Goal: Task Accomplishment & Management: Complete application form

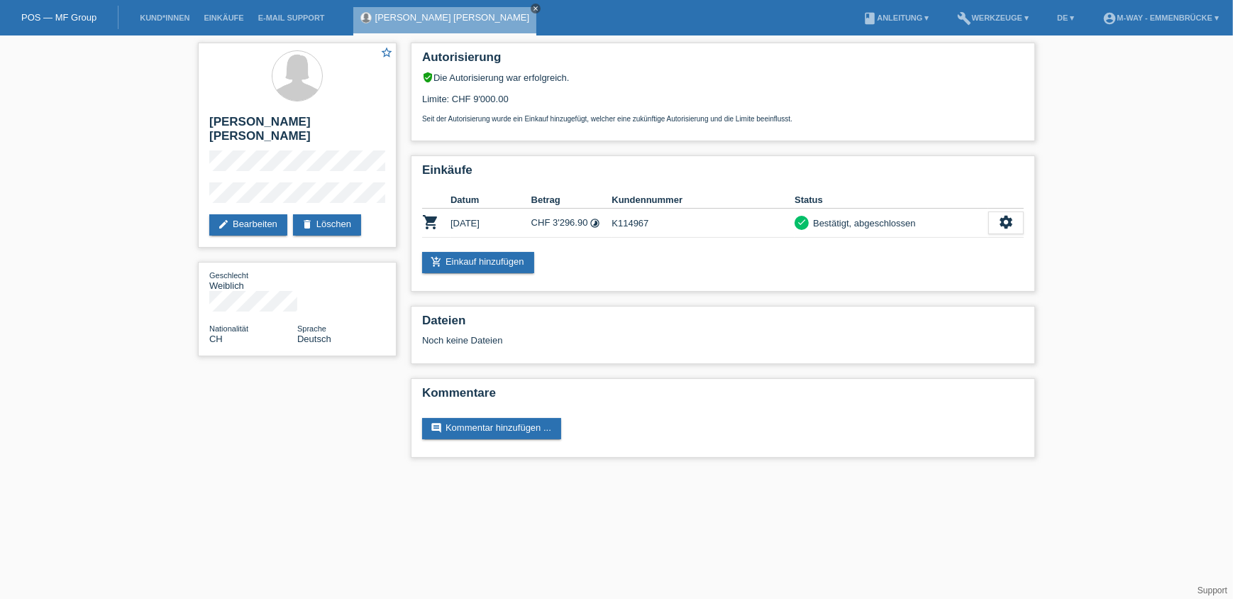
click at [532, 11] on icon "close" at bounding box center [535, 8] width 7 height 7
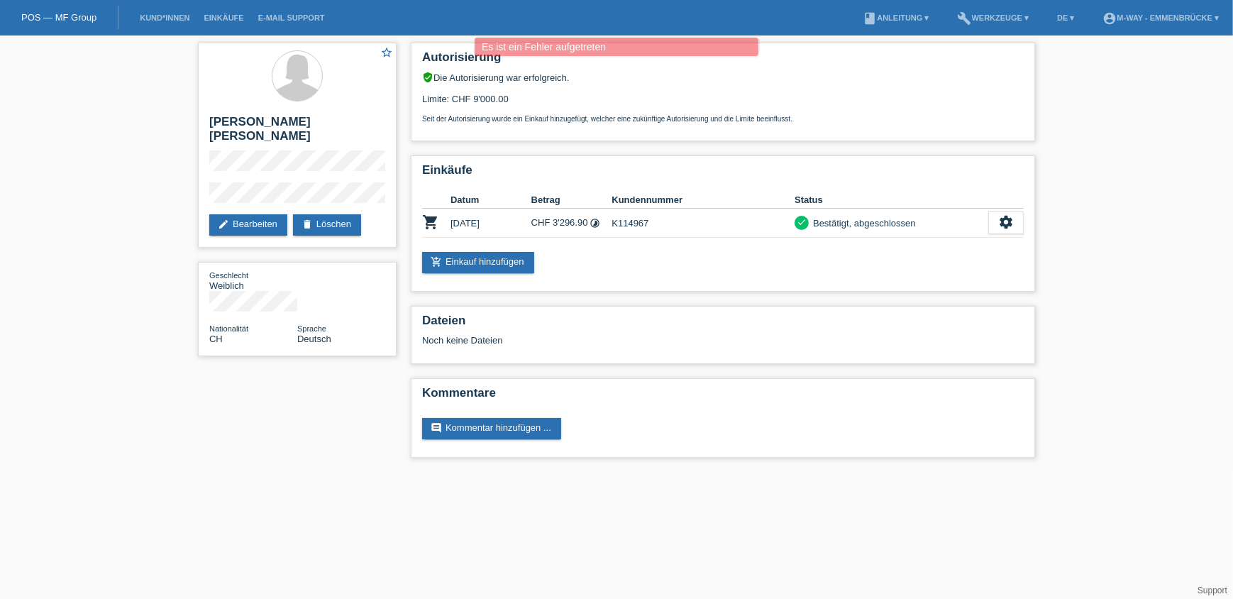
click at [70, 24] on div "POS — MF Group" at bounding box center [59, 17] width 118 height 23
click at [71, 19] on link "POS — MF Group" at bounding box center [58, 17] width 75 height 11
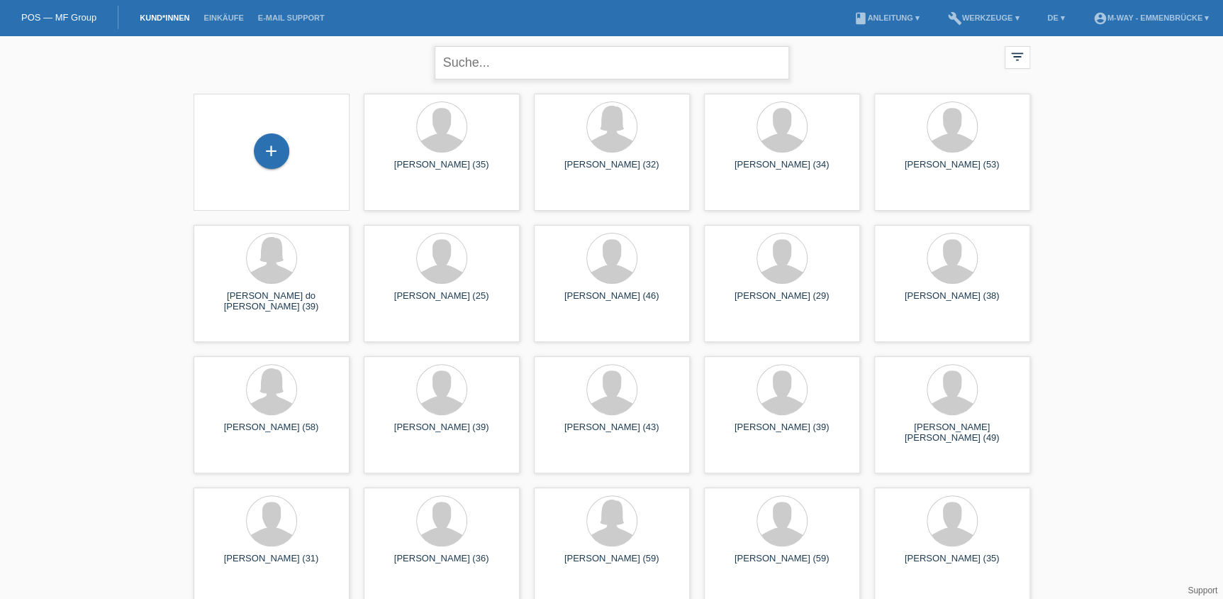
click at [494, 50] on input "text" at bounding box center [612, 62] width 355 height 33
type input "xavier"
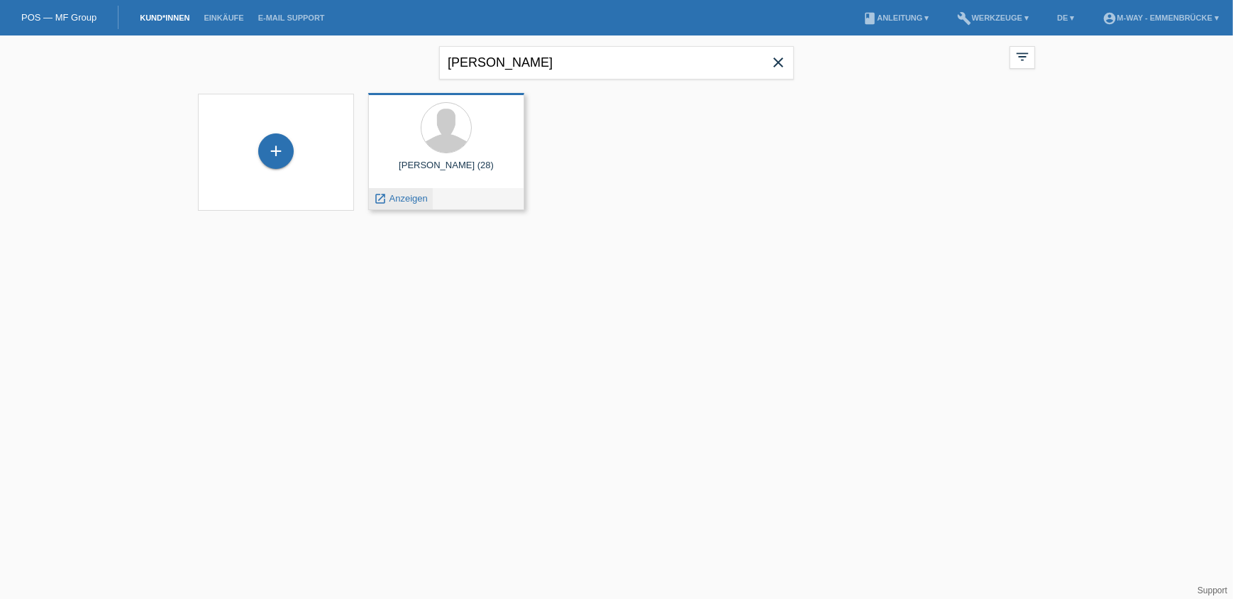
click at [403, 197] on span "Anzeigen" at bounding box center [408, 198] width 38 height 11
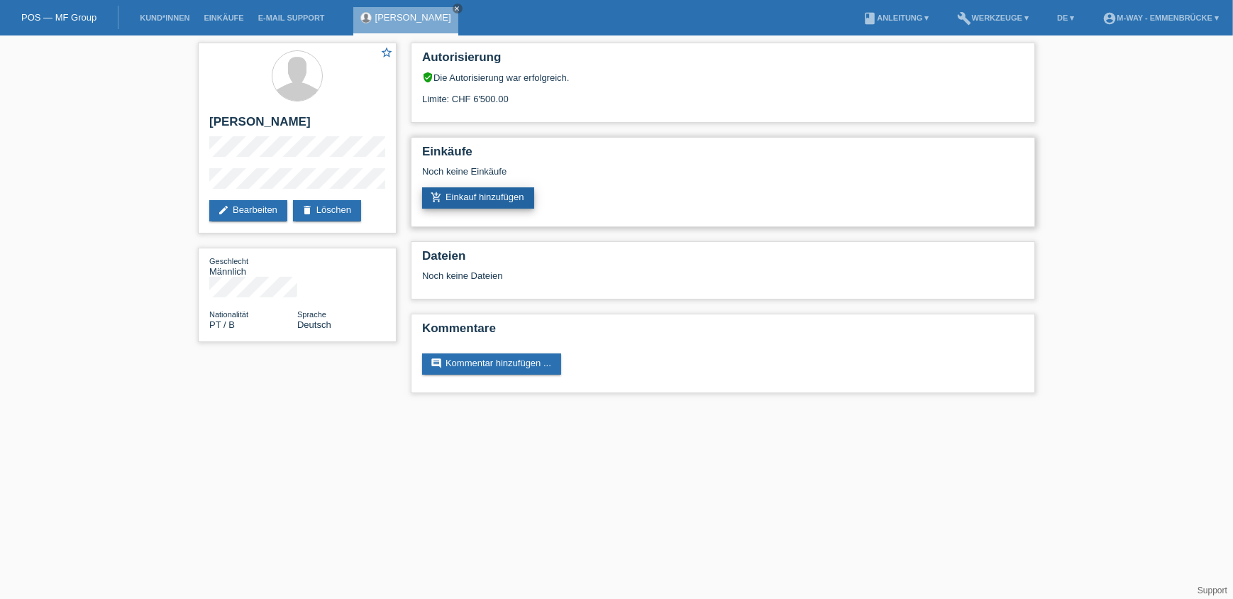
click at [491, 199] on link "add_shopping_cart Einkauf hinzufügen" at bounding box center [478, 197] width 112 height 21
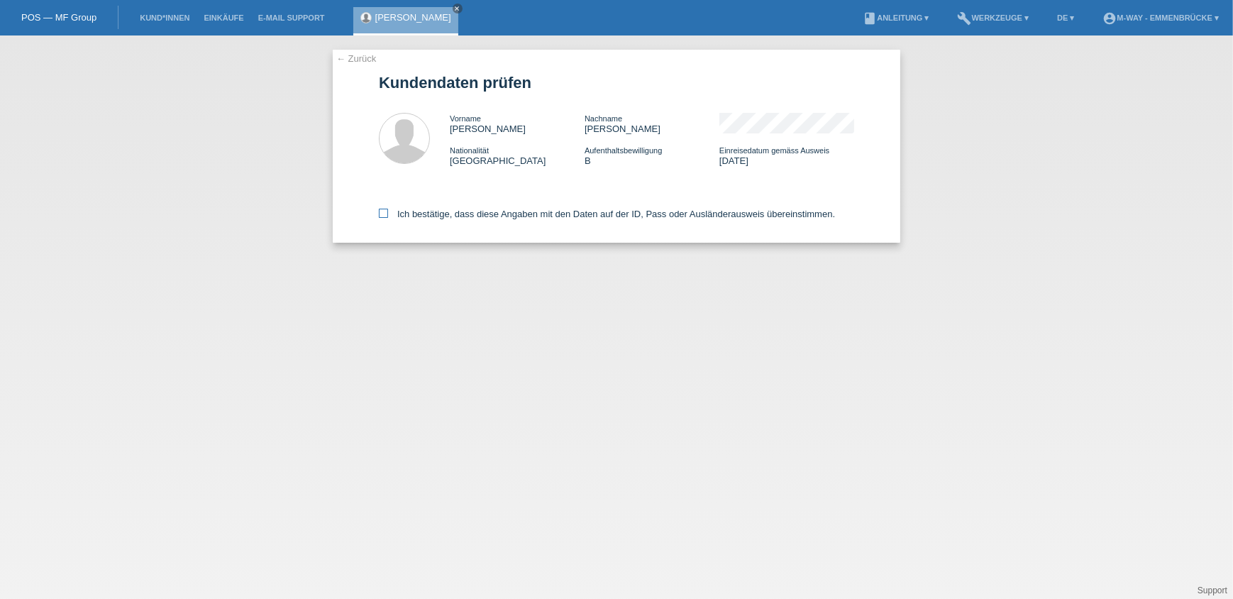
click at [424, 218] on label "Ich bestätige, dass diese Angaben mit den Daten auf der ID, Pass oder Ausländer…" at bounding box center [607, 214] width 456 height 11
click at [388, 218] on input "Ich bestätige, dass diese Angaben mit den Daten auf der ID, Pass oder Ausländer…" at bounding box center [383, 213] width 9 height 9
checkbox input "true"
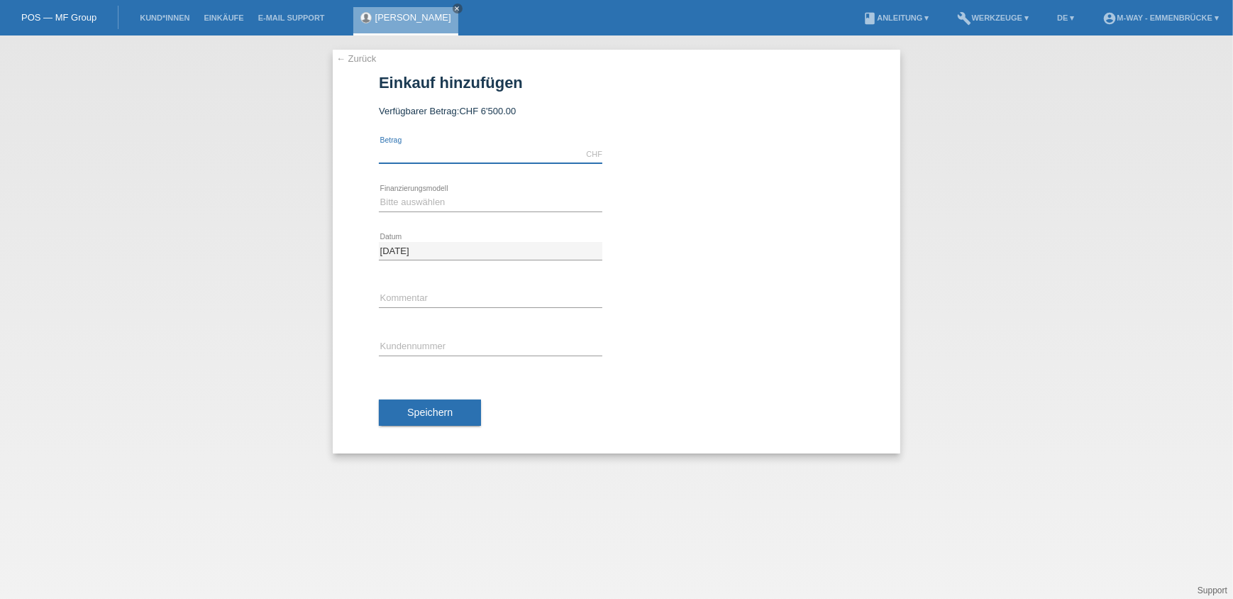
click at [438, 150] on input "text" at bounding box center [490, 154] width 223 height 18
type input "5000.00"
click at [761, 188] on div "calculate" at bounding box center [741, 185] width 223 height 13
click at [498, 201] on select "Bitte auswählen Fixe Raten Kauf auf Rechnung mit Teilzahlungsoption" at bounding box center [490, 202] width 223 height 17
select select "77"
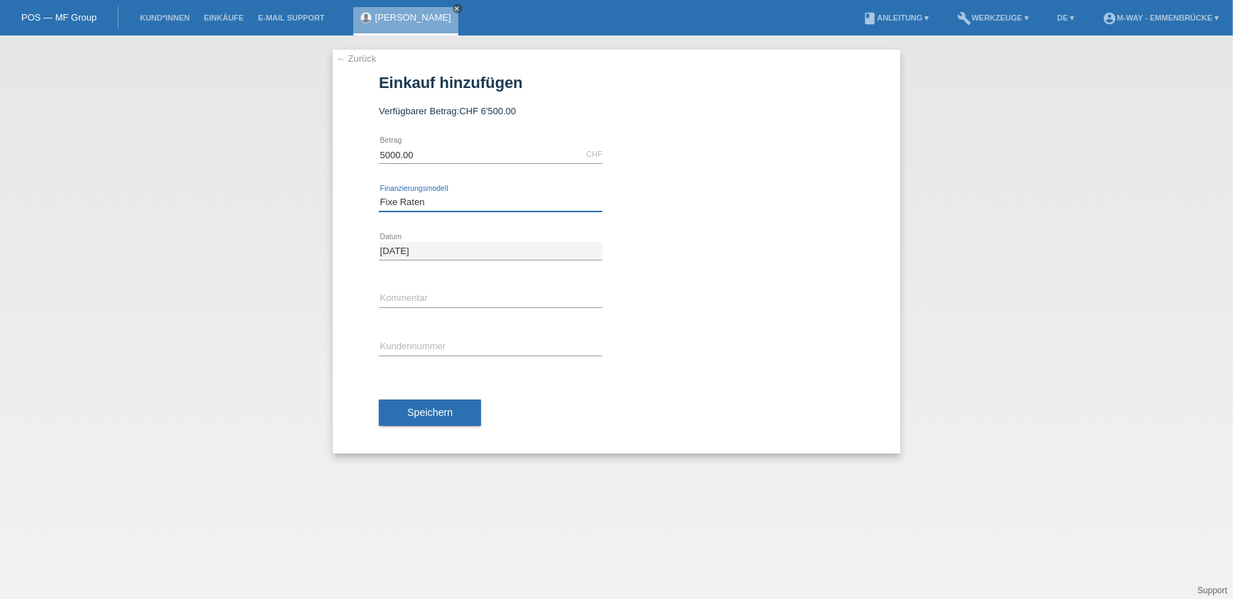
click at [379, 194] on select "Bitte auswählen Fixe Raten Kauf auf Rechnung mit Teilzahlungsoption" at bounding box center [490, 202] width 223 height 17
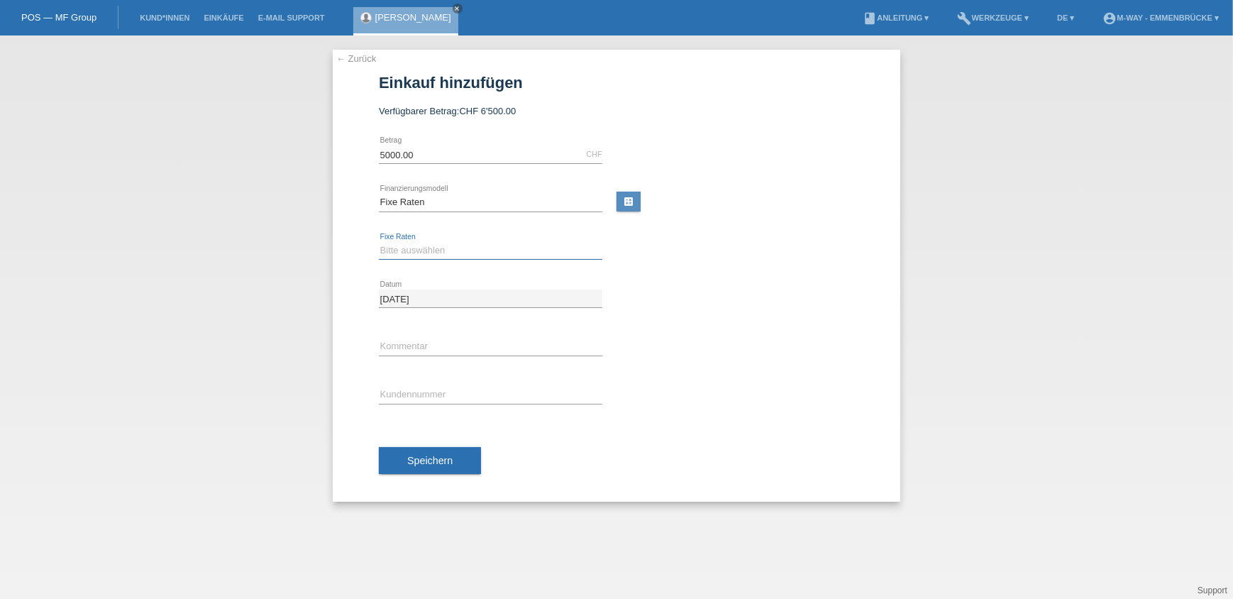
click at [460, 257] on select "Bitte auswählen 4 Raten 5 Raten 6 Raten 7 Raten 8 Raten 9 Raten 10 Raten 11 Rat…" at bounding box center [490, 250] width 223 height 17
drag, startPoint x: 1031, startPoint y: 77, endPoint x: 1037, endPoint y: 33, distance: 45.0
click at [1033, 63] on div "← Zurück Einkauf hinzufügen Verfügbarer Betrag: CHF 6'500.00 5000.00 error Betr…" at bounding box center [616, 316] width 1233 height 563
click at [1007, 14] on link "build Werkzeuge ▾" at bounding box center [993, 17] width 86 height 9
click at [989, 55] on span "Raten-Kalkulator" at bounding box center [987, 55] width 73 height 17
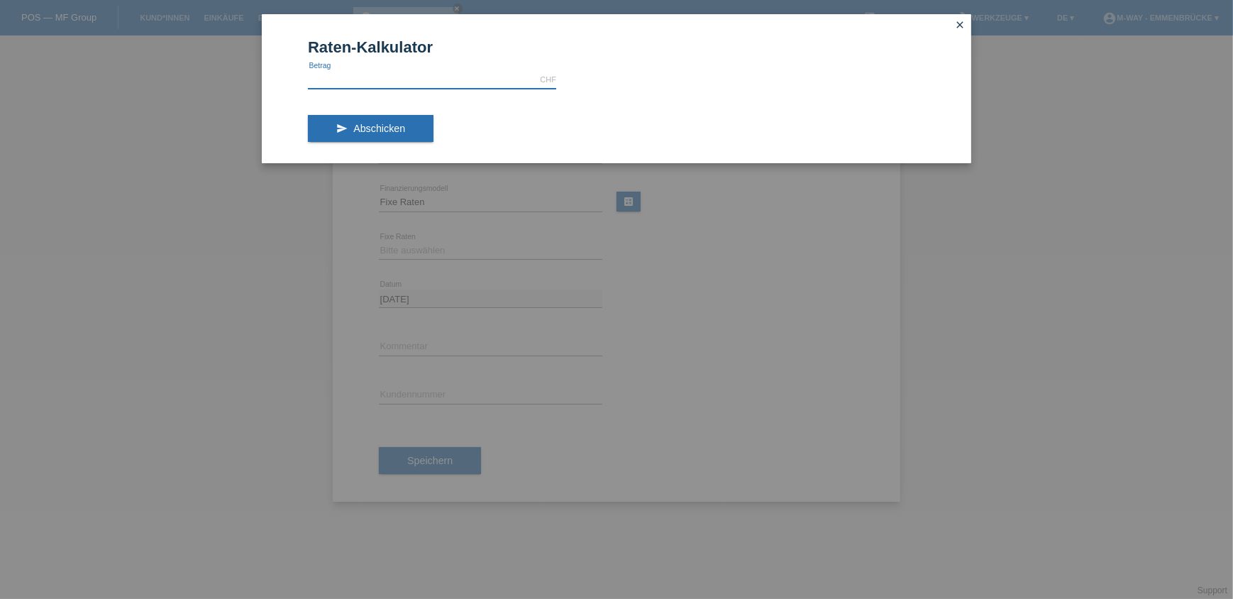
click at [441, 82] on input "text" at bounding box center [432, 80] width 248 height 18
type input "5000.00"
click at [403, 126] on span "Abschicken" at bounding box center [379, 128] width 52 height 11
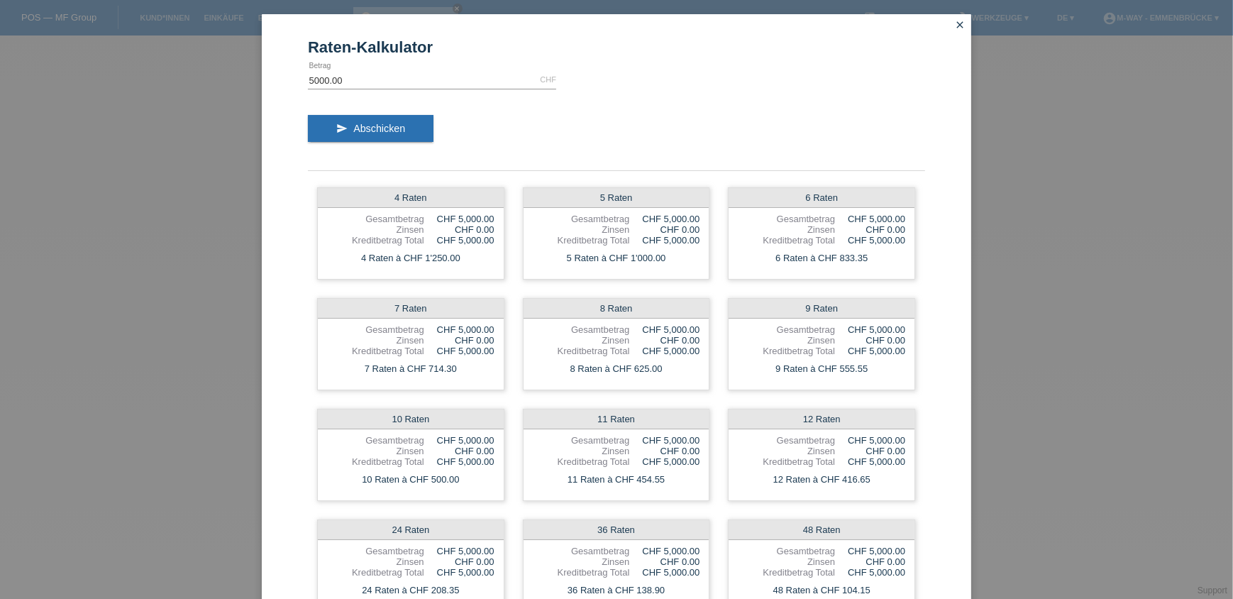
click at [954, 28] on icon "close" at bounding box center [959, 24] width 11 height 11
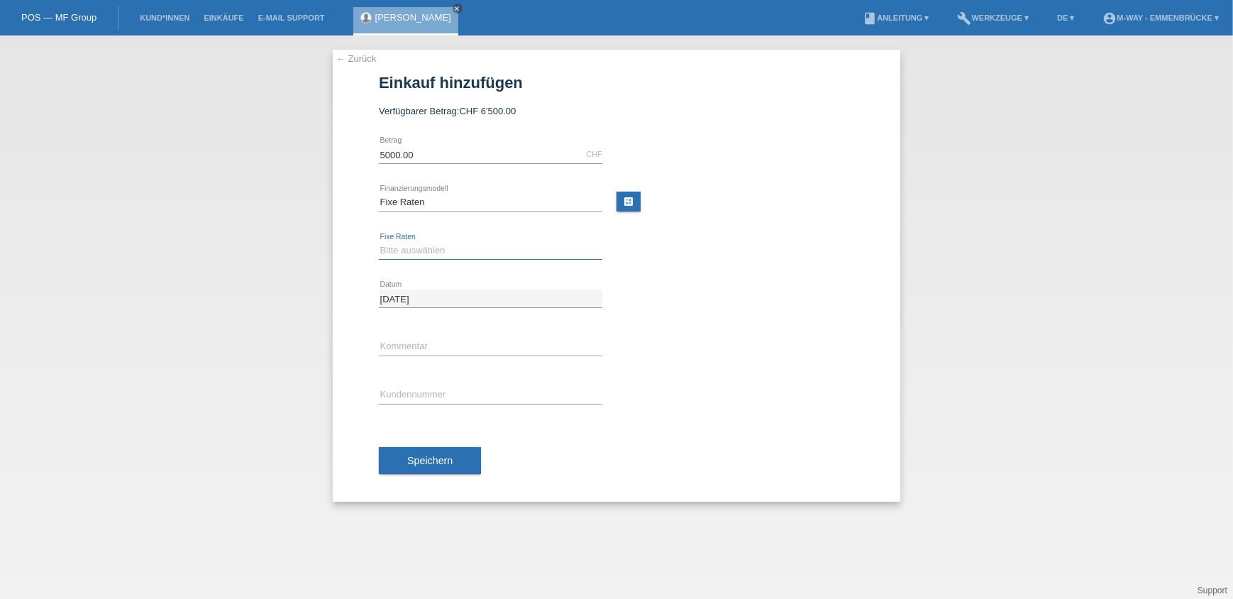
drag, startPoint x: 436, startPoint y: 245, endPoint x: 438, endPoint y: 252, distance: 7.4
click at [436, 245] on select "Bitte auswählen 4 Raten 5 Raten 6 Raten 7 Raten 8 Raten 9 Raten 10 Raten 11 Rat…" at bounding box center [490, 250] width 223 height 17
select select "202"
click at [379, 242] on select "Bitte auswählen 4 Raten 5 Raten 6 Raten 7 Raten 8 Raten 9 Raten 10 Raten 11 Rat…" at bounding box center [490, 250] width 223 height 17
click at [447, 390] on input "text" at bounding box center [490, 395] width 223 height 18
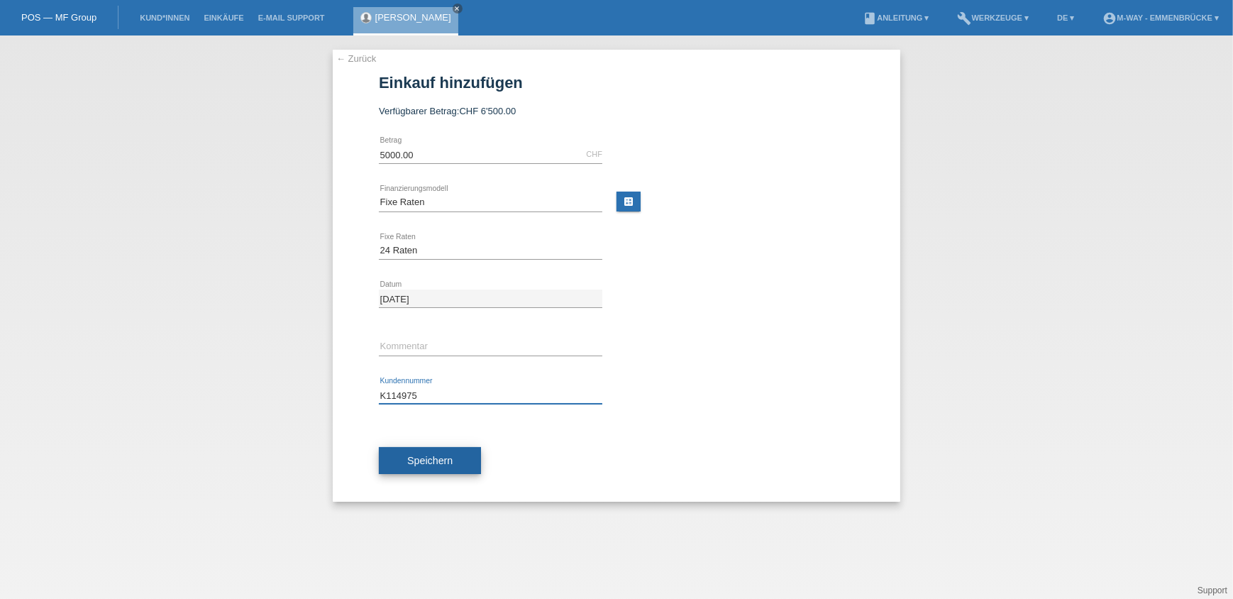
type input "K114975"
click at [465, 451] on button "Speichern" at bounding box center [430, 460] width 102 height 27
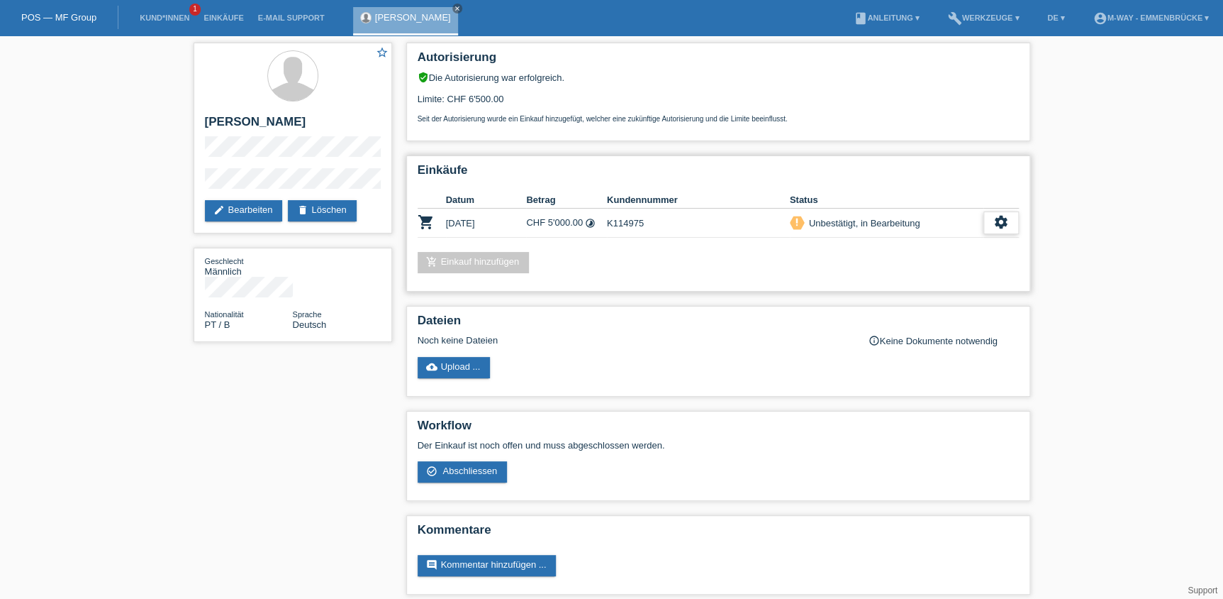
click at [1007, 218] on icon "settings" at bounding box center [1002, 222] width 16 height 16
click at [893, 281] on span "Abschliessen" at bounding box center [888, 285] width 59 height 17
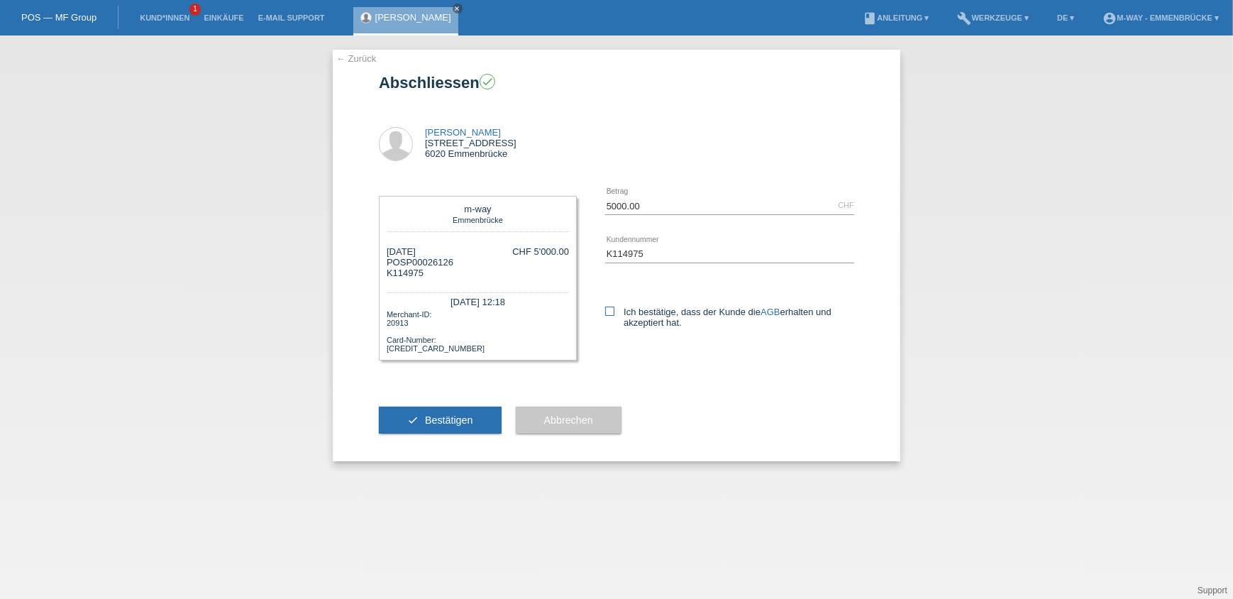
click at [630, 319] on label "Ich bestätige, dass der Kunde die AGB erhalten und akzeptiert hat." at bounding box center [729, 316] width 249 height 21
click at [614, 316] on input "Ich bestätige, dass der Kunde die AGB erhalten und akzeptiert hat." at bounding box center [609, 310] width 9 height 9
checkbox input "true"
click at [459, 418] on span "Bestätigen" at bounding box center [449, 419] width 48 height 11
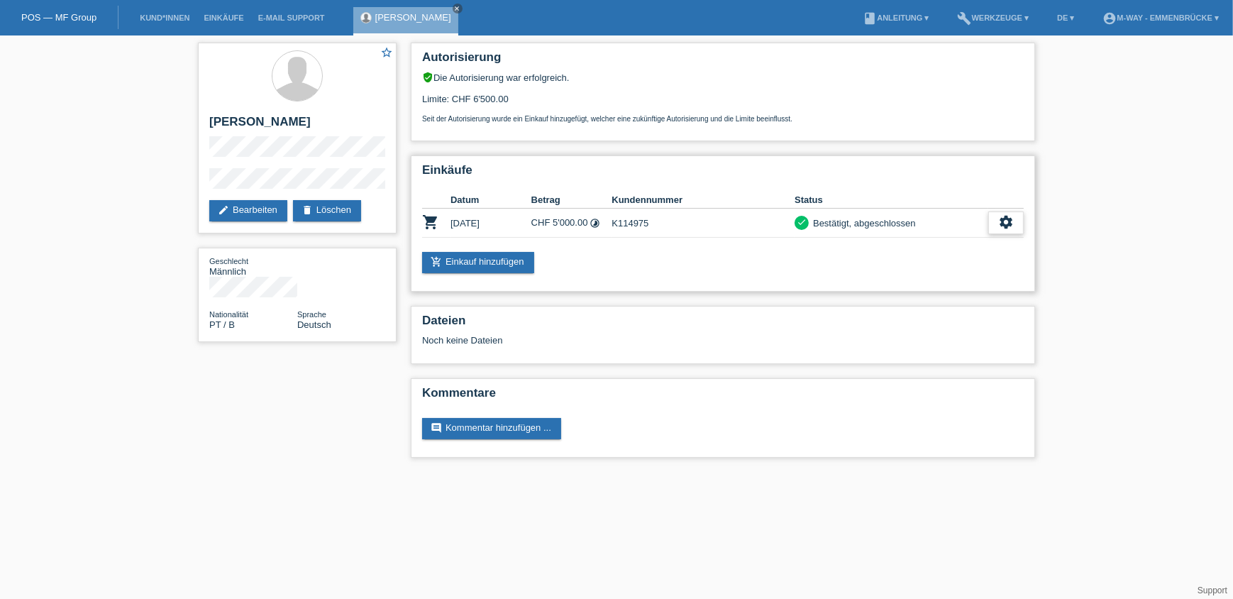
click at [999, 223] on icon "settings" at bounding box center [1006, 222] width 16 height 16
click at [957, 282] on span "Quittung herunterladen" at bounding box center [953, 285] width 99 height 17
click at [168, 21] on link "Kund*innen" at bounding box center [165, 17] width 64 height 9
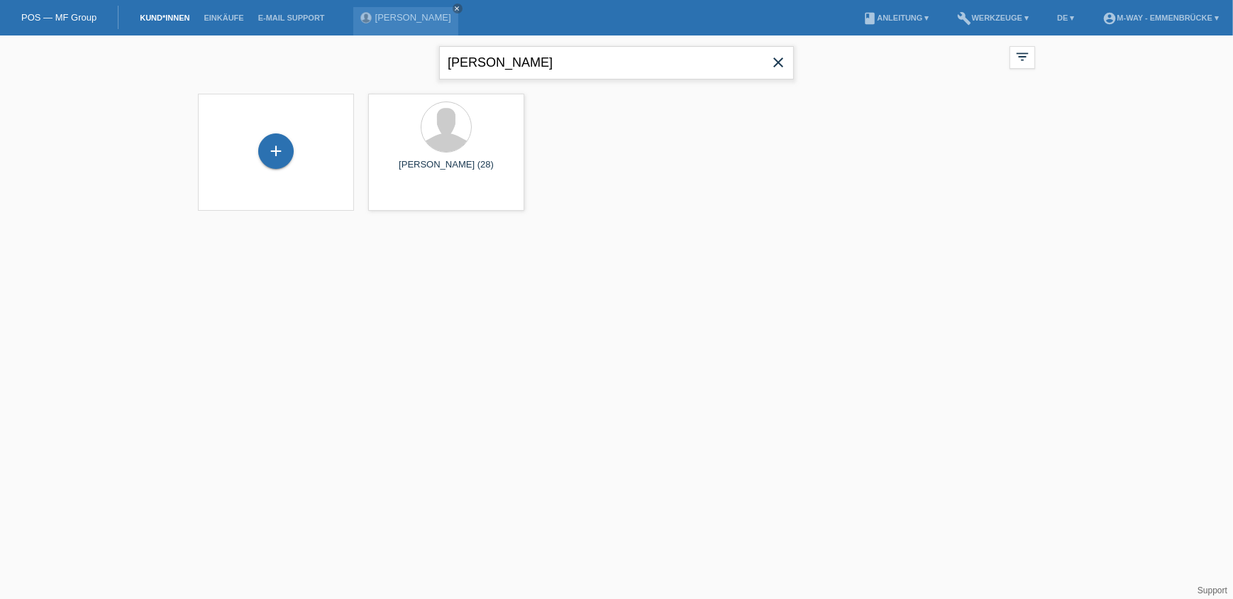
click at [426, 64] on div "xavier close filter_list view_module Alle Kund*innen anzeigen star Markierte Ku…" at bounding box center [616, 60] width 851 height 51
click at [275, 152] on div "+" at bounding box center [276, 151] width 34 height 24
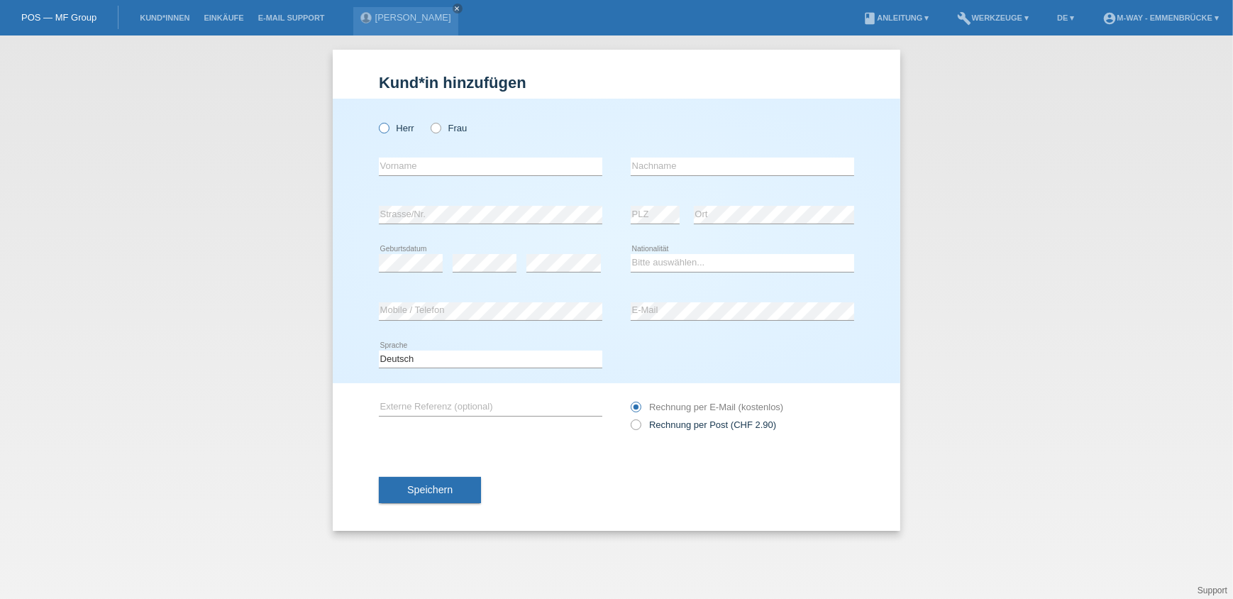
click at [377, 121] on icon at bounding box center [377, 121] width 0 height 0
click at [383, 131] on input "Herr" at bounding box center [383, 127] width 9 height 9
radio input "true"
click at [461, 165] on input "text" at bounding box center [490, 166] width 223 height 18
type input "[PERSON_NAME]"
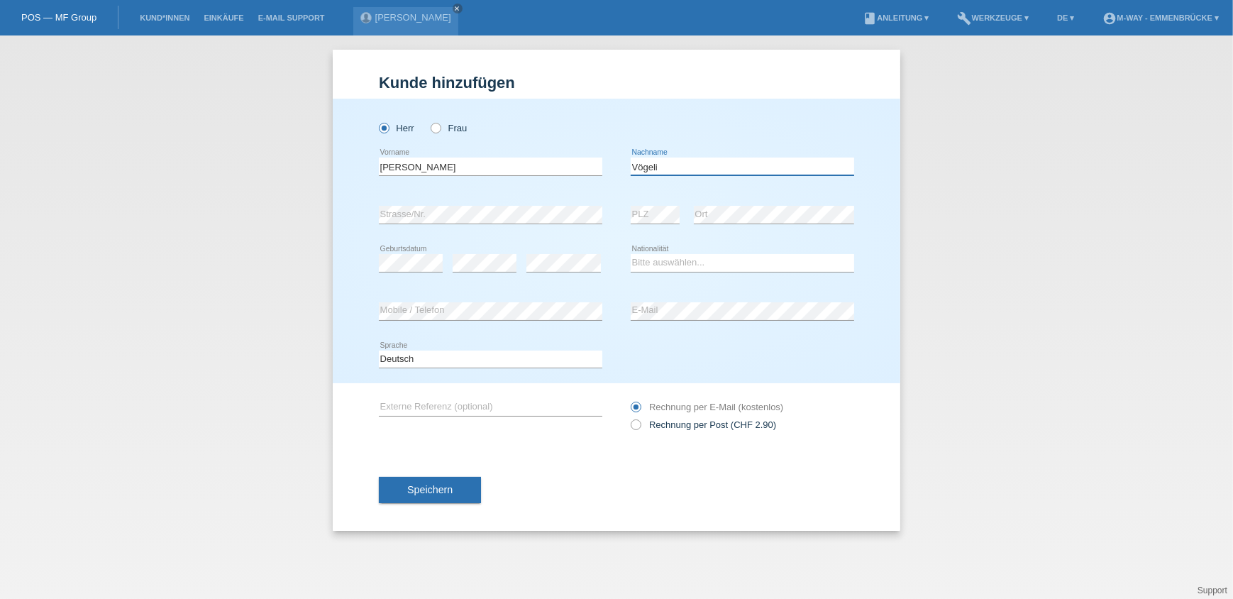
type input "Vögeli"
click at [719, 262] on select "Bitte auswählen... Schweiz Deutschland Liechtenstein Österreich ------------ Af…" at bounding box center [741, 262] width 223 height 17
select select "CH"
click at [630, 254] on select "Bitte auswählen... Schweiz Deutschland Liechtenstein Österreich ------------ Af…" at bounding box center [741, 262] width 223 height 17
click at [445, 489] on span "Speichern" at bounding box center [429, 489] width 45 height 11
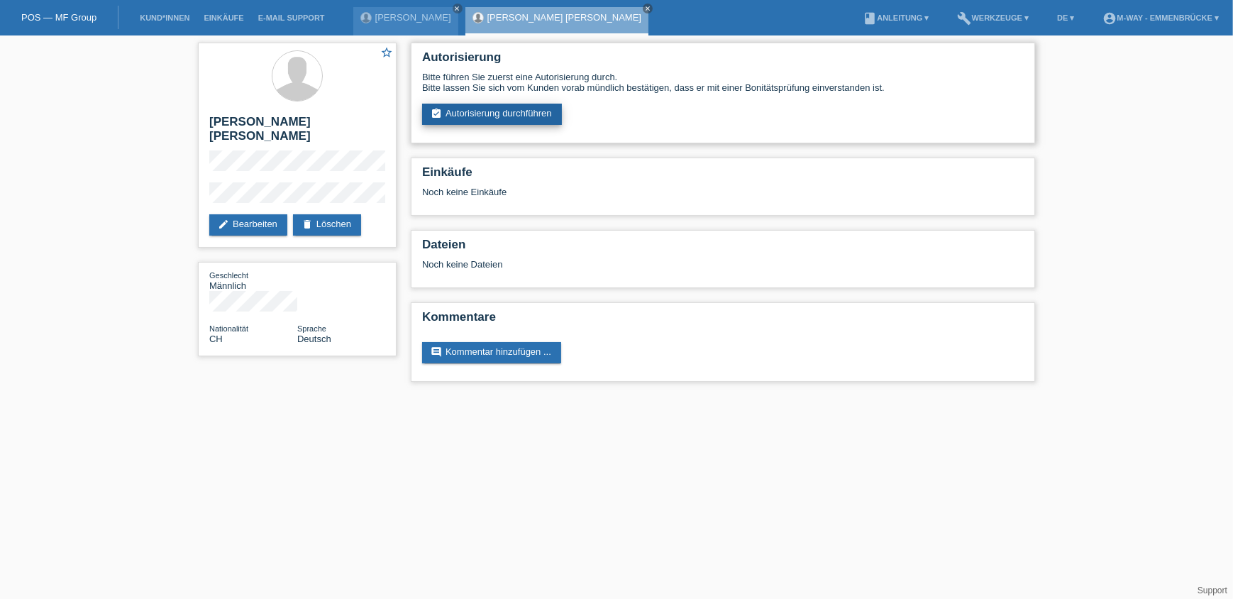
click at [496, 113] on link "assignment_turned_in Autorisierung durchführen" at bounding box center [492, 114] width 140 height 21
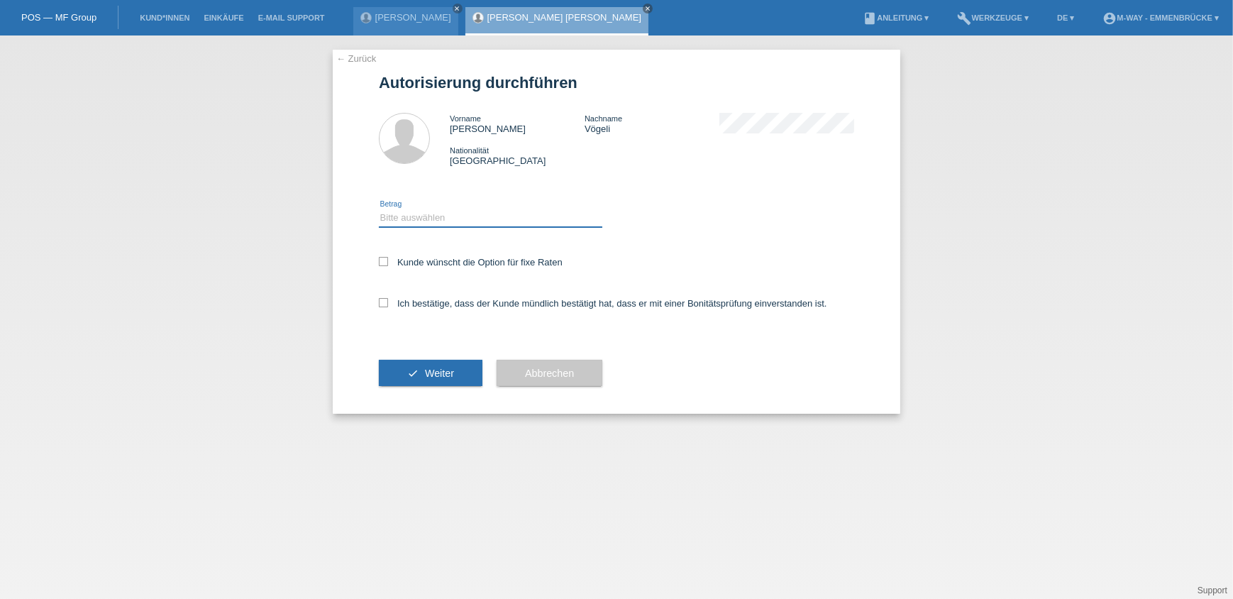
click at [401, 218] on select "Bitte auswählen CHF 1.00 - CHF 499.00 CHF 500.00 - CHF 1'999.00 CHF 2'000.00 - …" at bounding box center [490, 217] width 223 height 17
select select "3"
click at [379, 209] on select "Bitte auswählen CHF 1.00 - CHF 499.00 CHF 500.00 - CHF 1'999.00 CHF 2'000.00 - …" at bounding box center [490, 217] width 223 height 17
click at [384, 263] on icon at bounding box center [383, 261] width 9 height 9
click at [384, 263] on input "Kunde wünscht die Option für fixe Raten" at bounding box center [383, 261] width 9 height 9
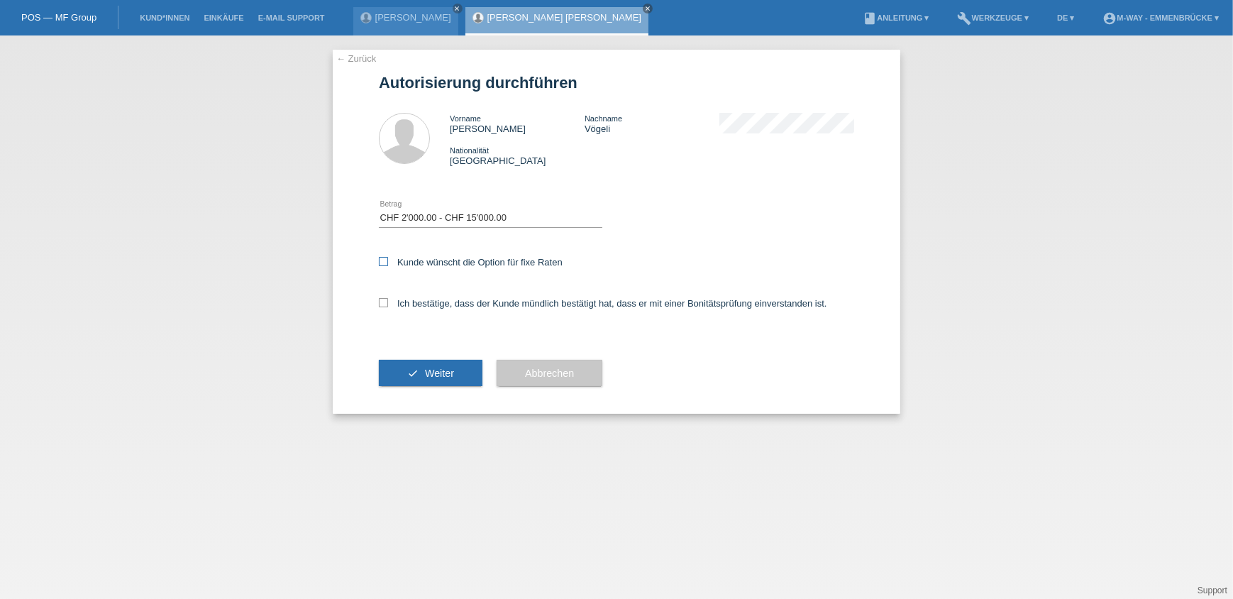
checkbox input "true"
click at [382, 302] on icon at bounding box center [383, 302] width 9 height 9
click at [382, 302] on input "Ich bestätige, dass der Kunde mündlich bestätigt hat, dass er mit einer Bonität…" at bounding box center [383, 302] width 9 height 9
checkbox input "true"
click at [435, 369] on span "Weiter" at bounding box center [439, 372] width 29 height 11
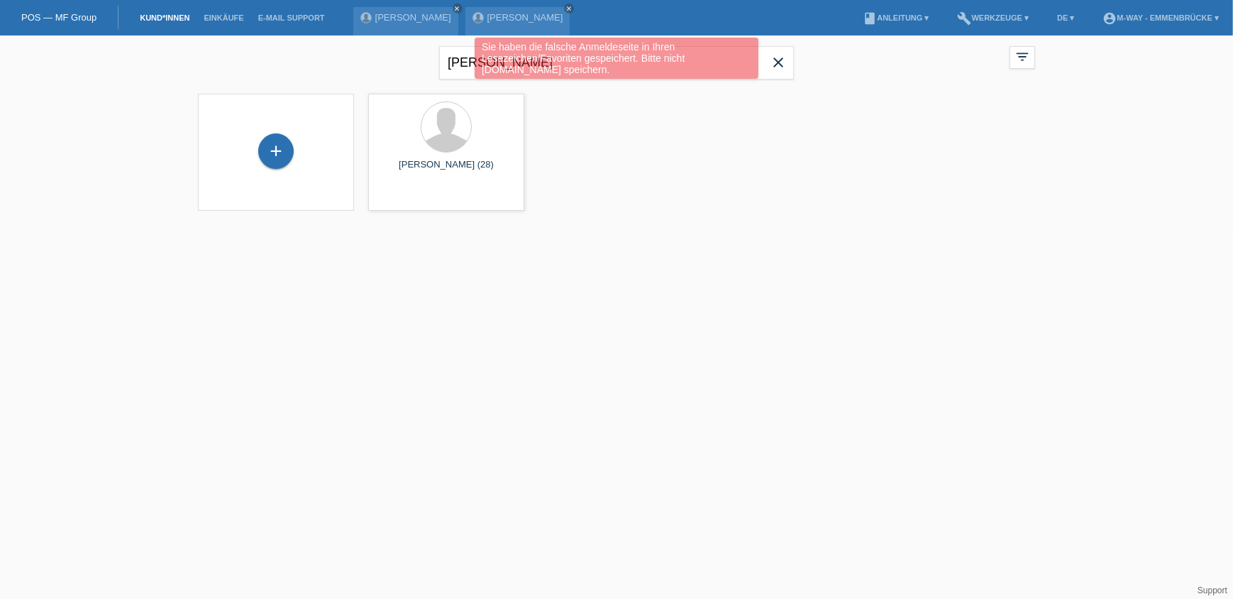
click at [1218, 592] on link "Support" at bounding box center [1212, 590] width 30 height 10
